Goal: Task Accomplishment & Management: Use online tool/utility

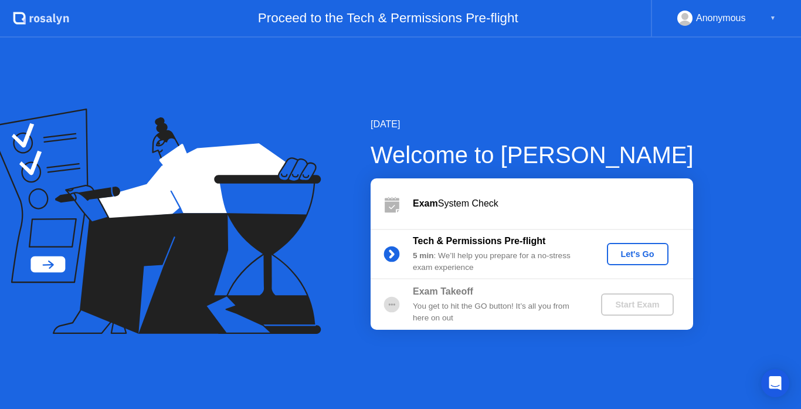
click at [638, 254] on div "Let's Go" at bounding box center [637, 253] width 52 height 9
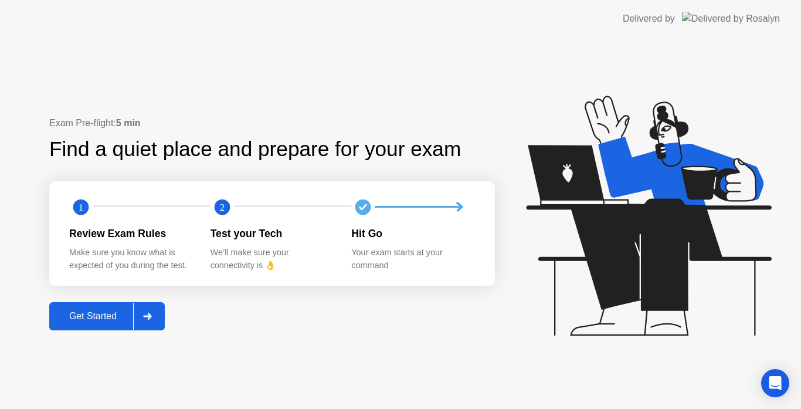
click at [92, 316] on div "Get Started" at bounding box center [93, 316] width 80 height 11
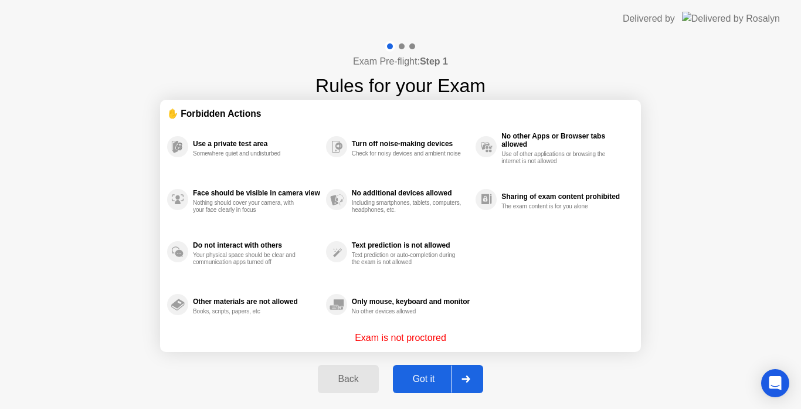
click at [424, 378] on div "Got it" at bounding box center [423, 378] width 55 height 11
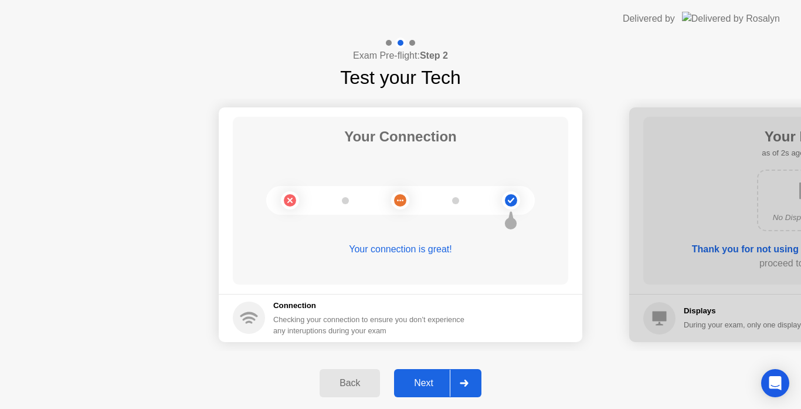
click at [419, 380] on div "Next" at bounding box center [423, 383] width 52 height 11
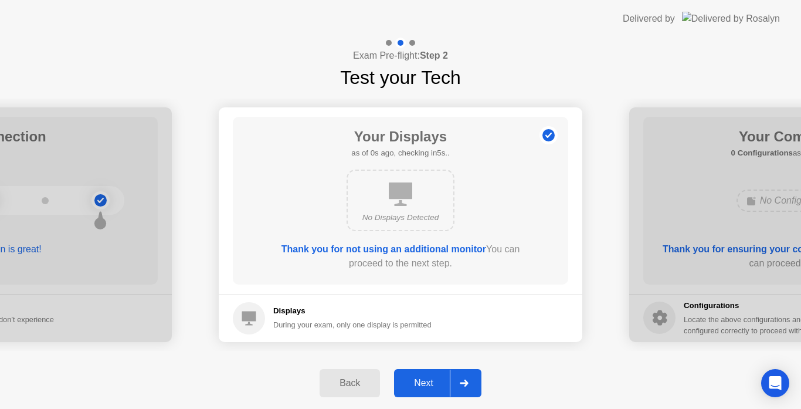
click at [419, 380] on div "Next" at bounding box center [423, 383] width 52 height 11
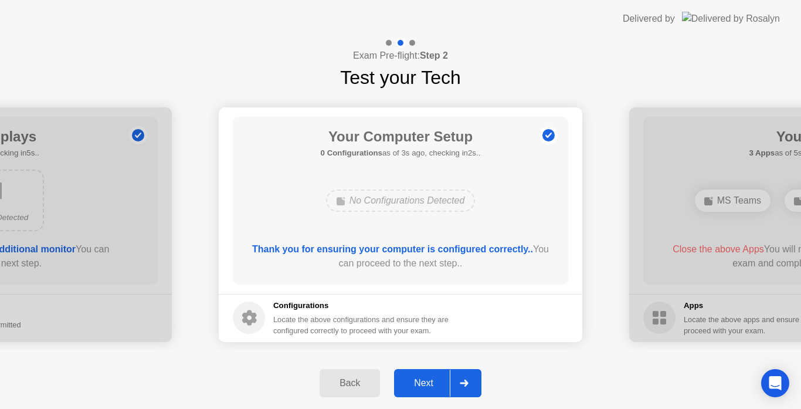
click at [419, 380] on div "Next" at bounding box center [423, 383] width 52 height 11
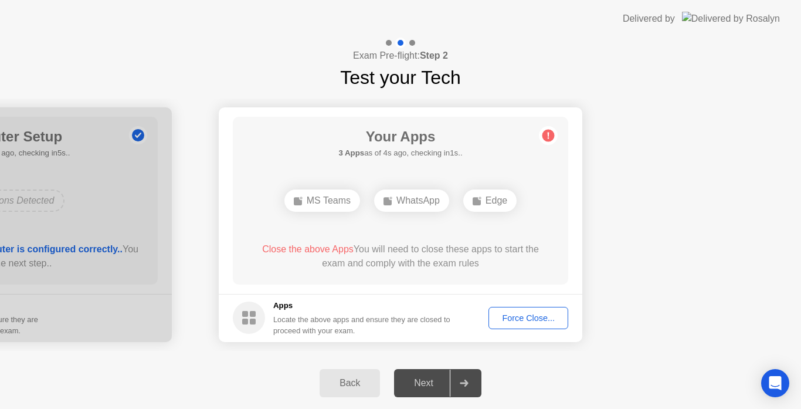
click at [517, 319] on div "Force Close..." at bounding box center [528, 317] width 72 height 9
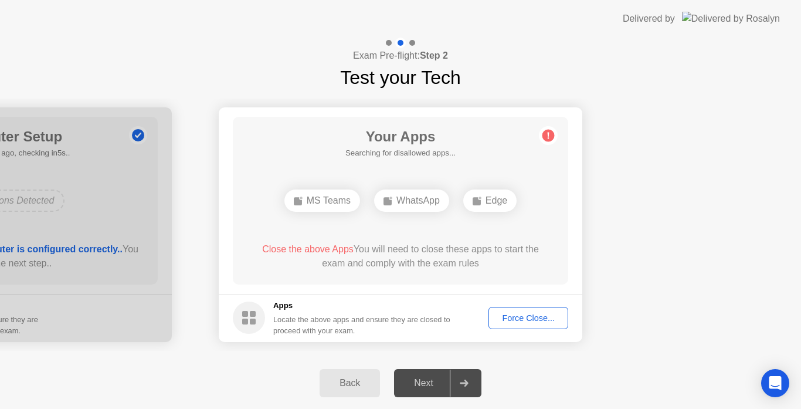
click at [541, 372] on div "Back Next" at bounding box center [400, 383] width 801 height 52
click at [517, 317] on div "Force Close..." at bounding box center [528, 317] width 72 height 9
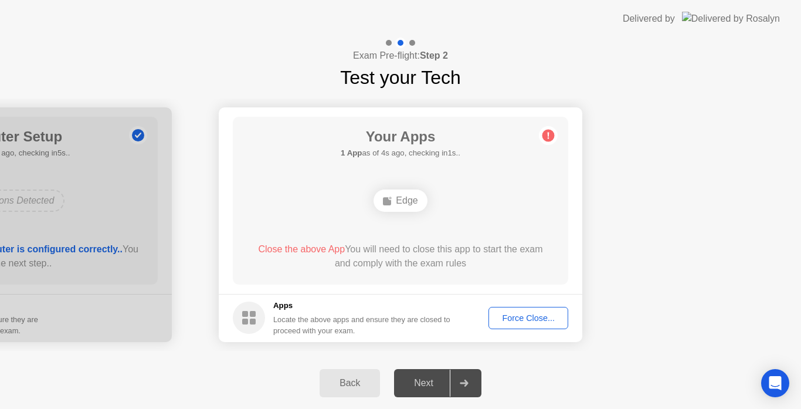
click at [531, 319] on div "Force Close..." at bounding box center [528, 317] width 72 height 9
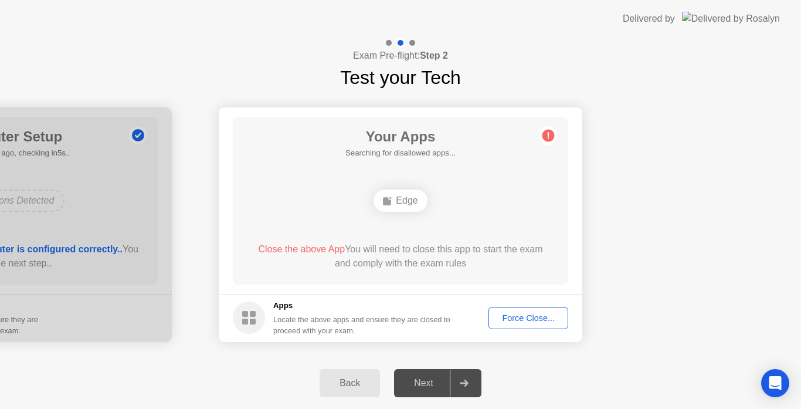
click at [516, 315] on div "Force Close..." at bounding box center [528, 317] width 72 height 9
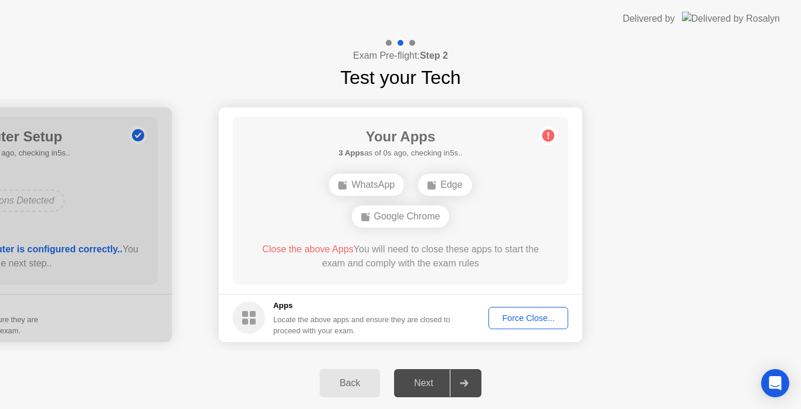
click at [532, 318] on div "Force Close..." at bounding box center [528, 317] width 72 height 9
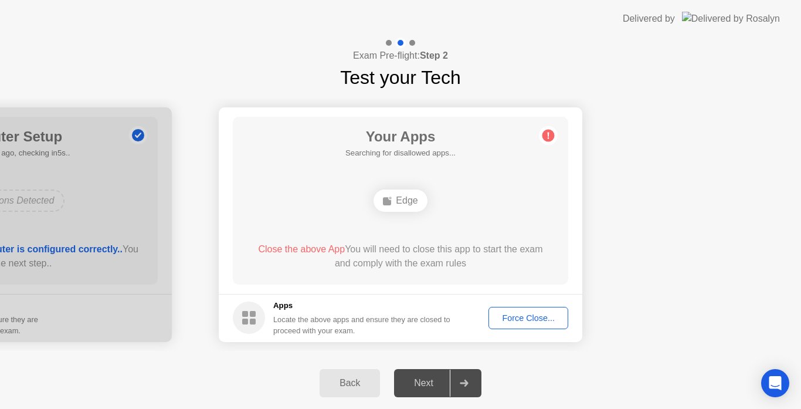
click at [403, 198] on div "Edge" at bounding box center [399, 200] width 53 height 22
click at [522, 321] on div "Force Close..." at bounding box center [528, 317] width 72 height 9
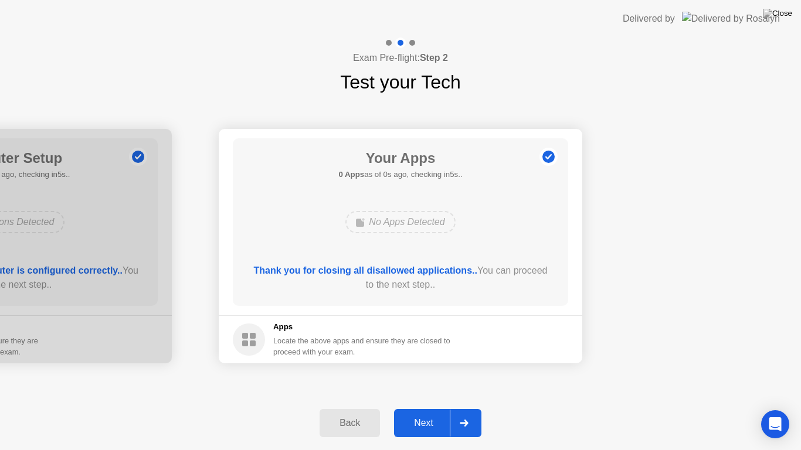
click at [419, 408] on div "Next" at bounding box center [423, 423] width 52 height 11
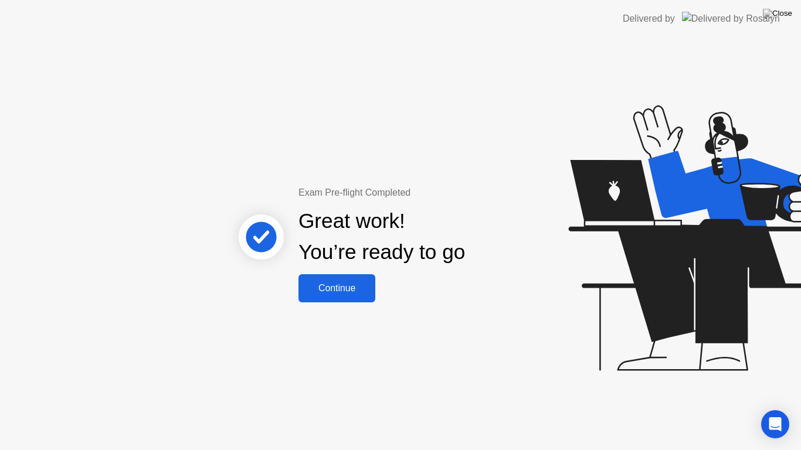
click at [342, 290] on div "Continue" at bounding box center [337, 288] width 70 height 11
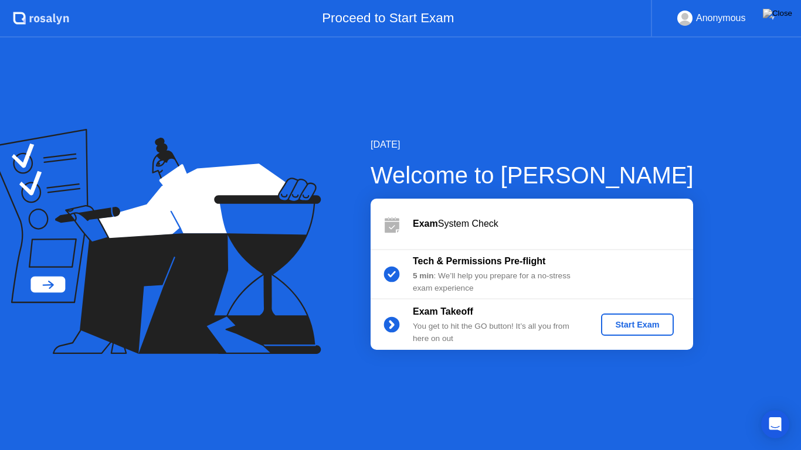
click at [635, 321] on div "Start Exam" at bounding box center [637, 324] width 63 height 9
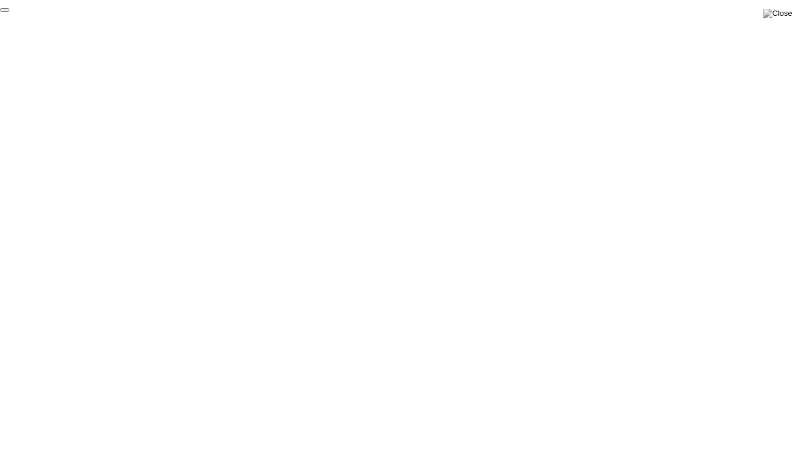
click div "End Proctoring Session"
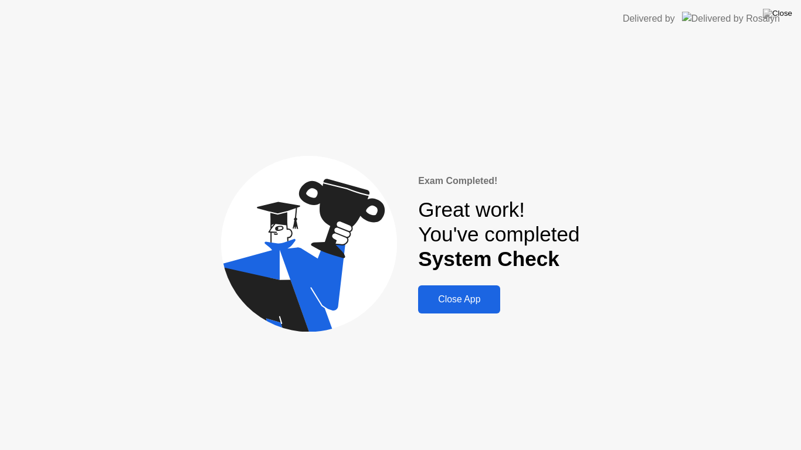
click at [456, 301] on div "Close App" at bounding box center [459, 299] width 75 height 11
